Goal: Transaction & Acquisition: Purchase product/service

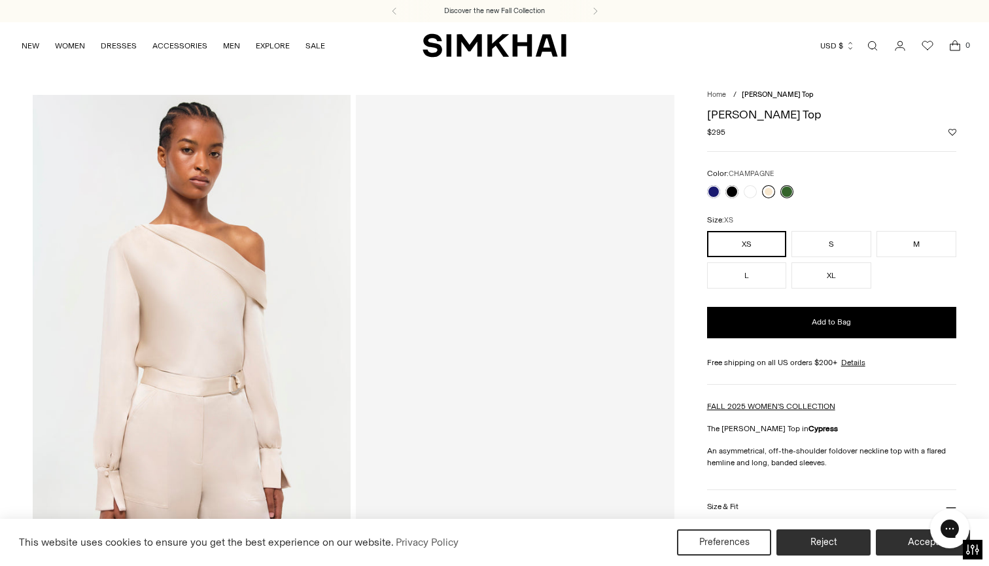
click at [769, 189] on link at bounding box center [768, 191] width 13 height 13
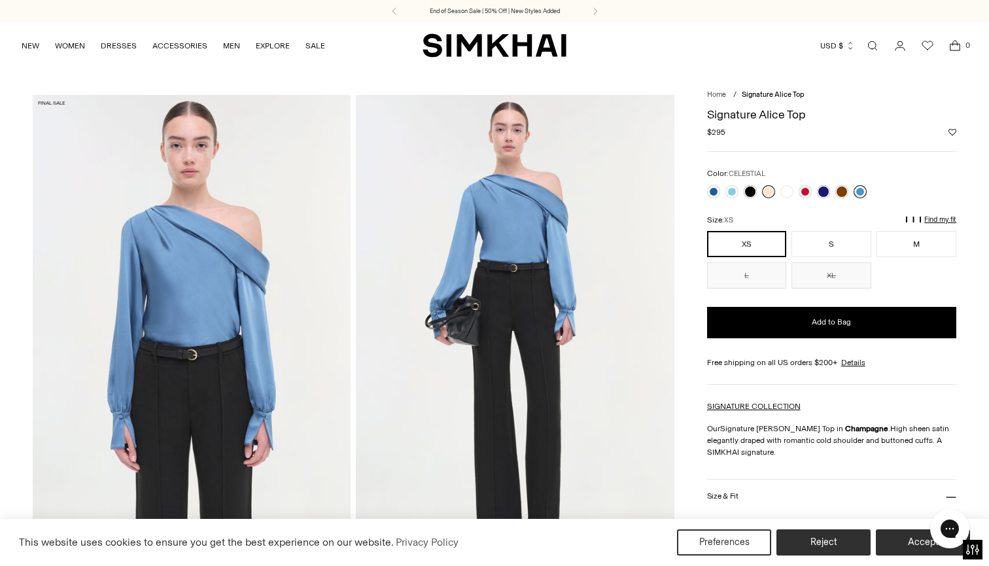
click at [864, 190] on link at bounding box center [860, 191] width 13 height 13
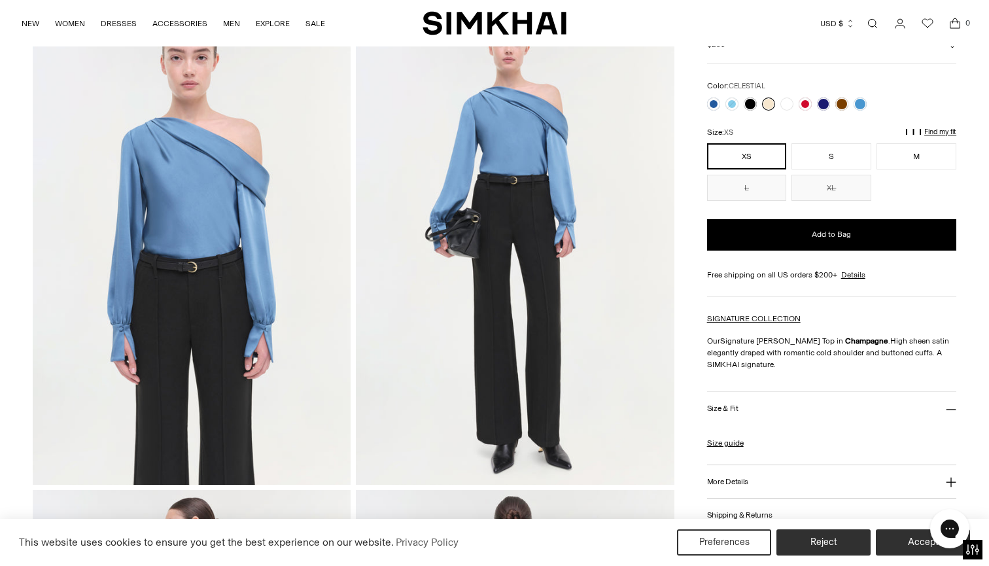
scroll to position [106, 0]
